Goal: Information Seeking & Learning: Check status

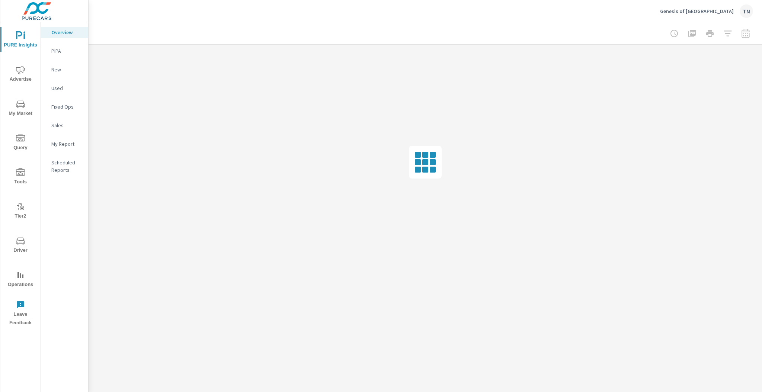
click at [16, 74] on icon "nav menu" at bounding box center [20, 69] width 9 height 9
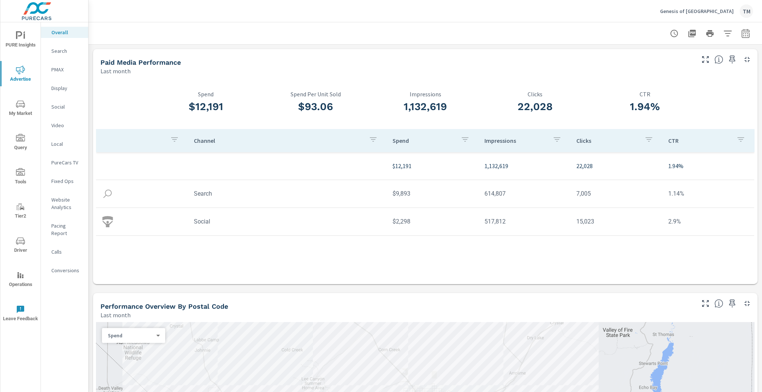
click at [741, 35] on icon "button" at bounding box center [745, 33] width 9 height 9
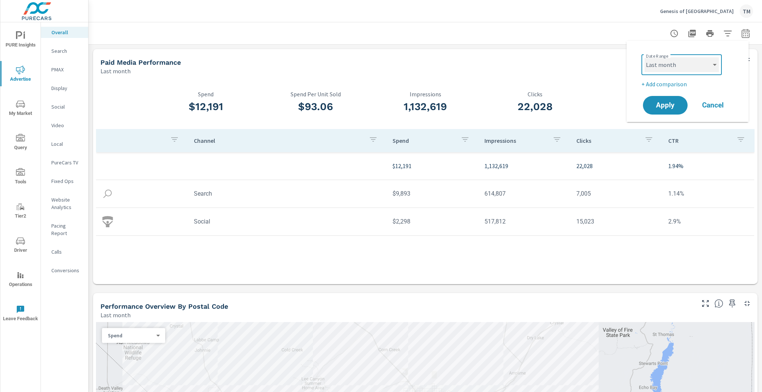
click at [678, 67] on select "Custom [DATE] Last week Last 7 days Last 14 days Last 30 days Last 45 days Last…" at bounding box center [681, 64] width 74 height 15
click at [644, 57] on select "Custom [DATE] Last week Last 7 days Last 14 days Last 30 days Last 45 days Last…" at bounding box center [681, 64] width 74 height 15
select select "Last 30 days"
click at [675, 81] on p "+ Add comparison" at bounding box center [688, 84] width 95 height 9
select select "Previous period"
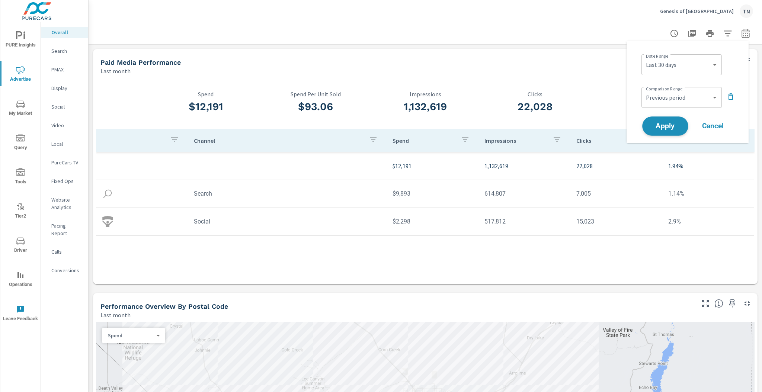
click at [670, 126] on span "Apply" at bounding box center [665, 126] width 30 height 7
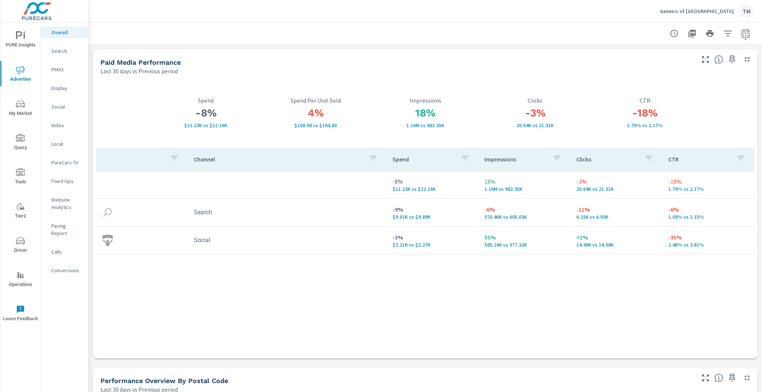
click at [14, 42] on span "PURE Insights" at bounding box center [21, 40] width 36 height 18
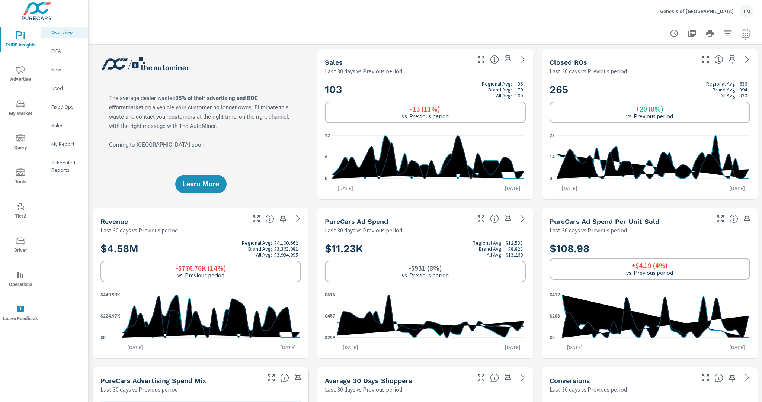
click at [22, 67] on icon "nav menu" at bounding box center [20, 69] width 9 height 9
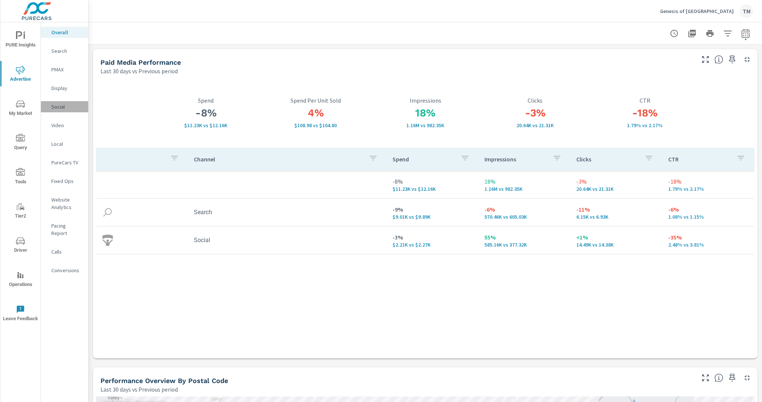
click at [61, 112] on div "Social" at bounding box center [64, 106] width 47 height 11
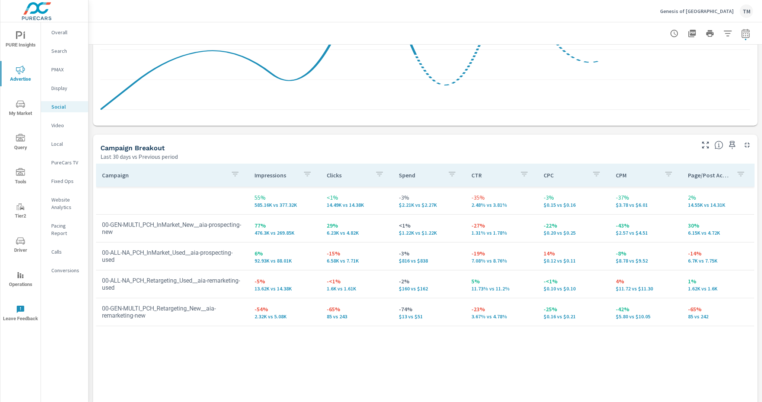
scroll to position [268, 0]
